Goal: Information Seeking & Learning: Understand process/instructions

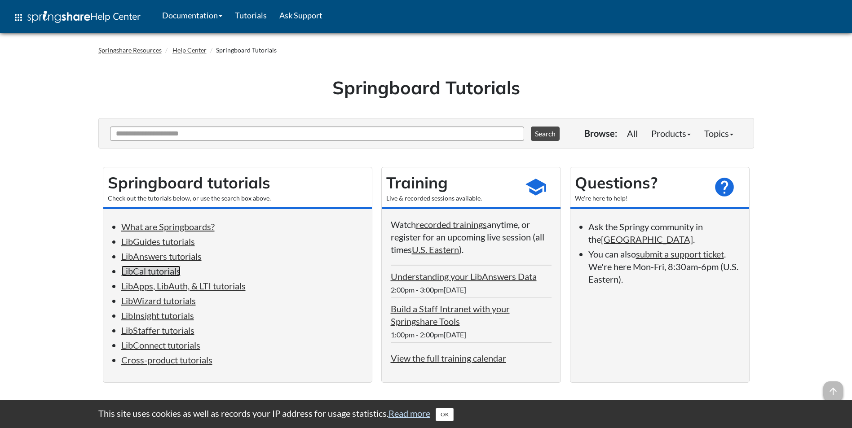
click at [154, 275] on link "LibCal tutorials" at bounding box center [150, 271] width 59 height 11
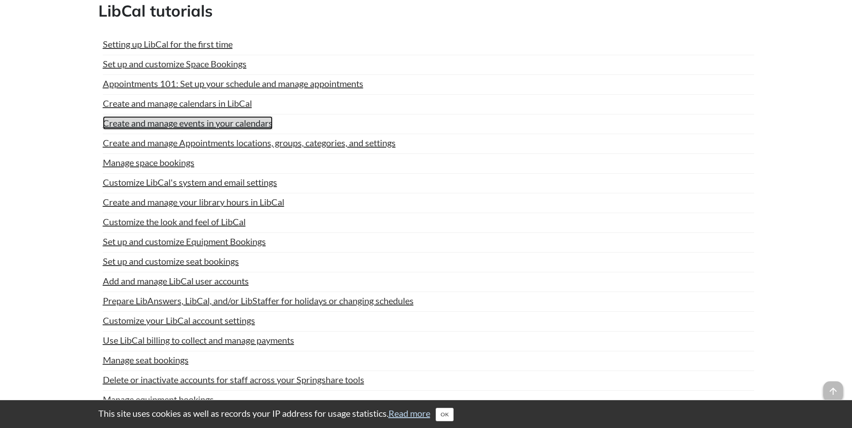
click at [206, 120] on link "Create and manage events in your calendars" at bounding box center [188, 122] width 170 height 13
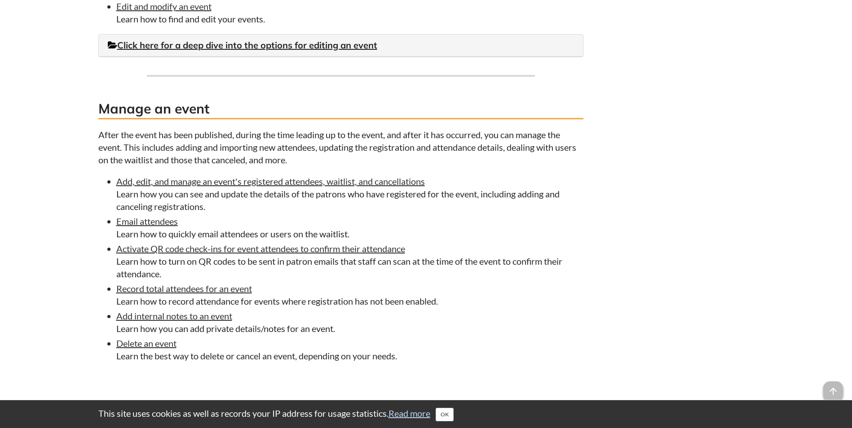
scroll to position [706, 0]
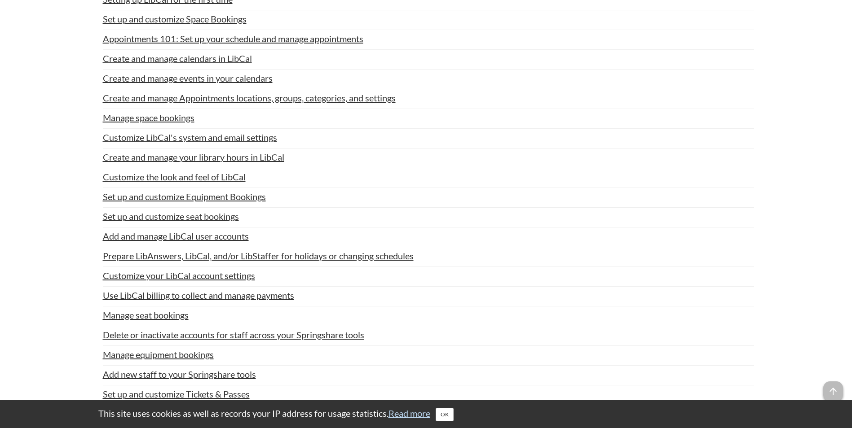
scroll to position [1810, 0]
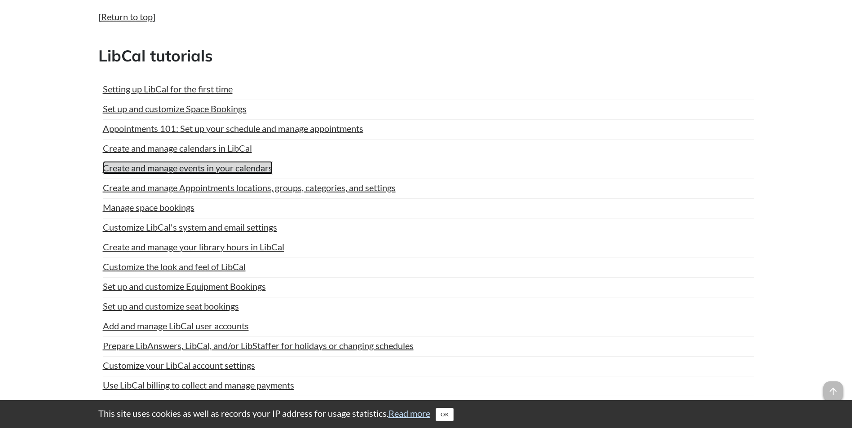
click at [204, 174] on link "Create and manage events in your calendars" at bounding box center [188, 167] width 170 height 13
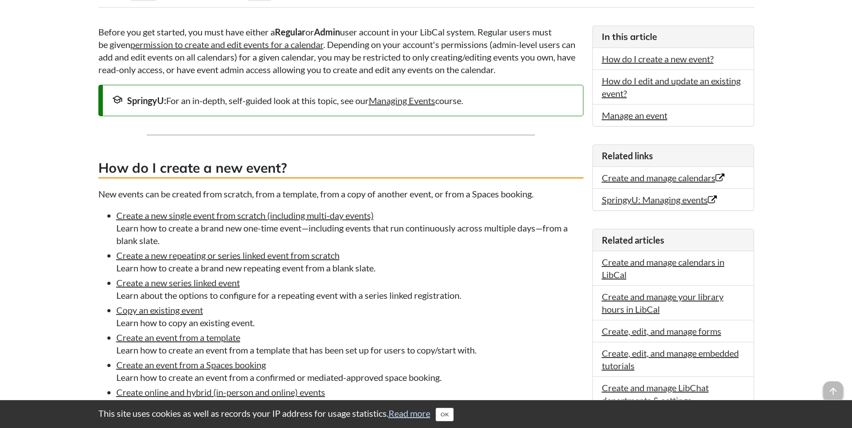
scroll to position [225, 0]
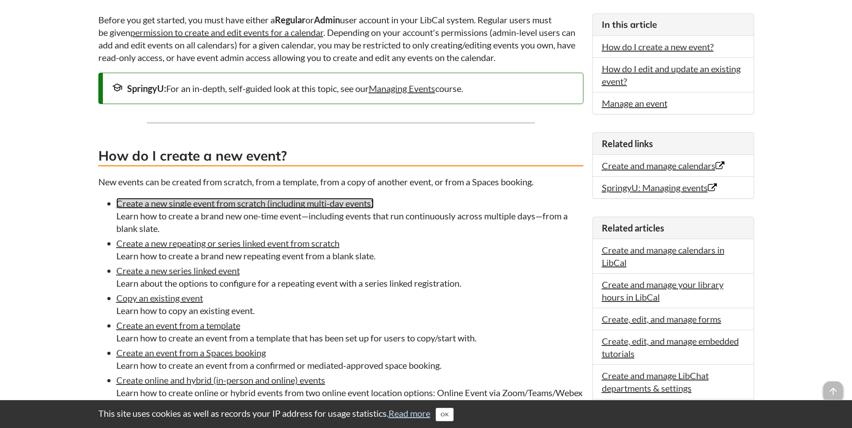
click at [320, 205] on link "Create a new single event from scratch (including multi-day events)" at bounding box center [244, 203] width 257 height 11
